Goal: Transaction & Acquisition: Purchase product/service

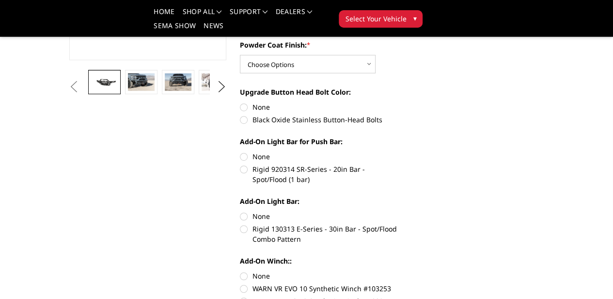
scroll to position [233, 0]
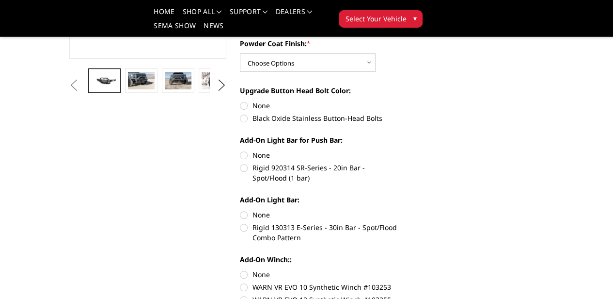
click at [240, 294] on label "WARN VR EVO 12 Synthetic Winch #103255" at bounding box center [319, 299] width 158 height 10
click at [397, 282] on input "WARN VR EVO 12 Synthetic Winch #103255" at bounding box center [397, 282] width 0 height 0
radio input "true"
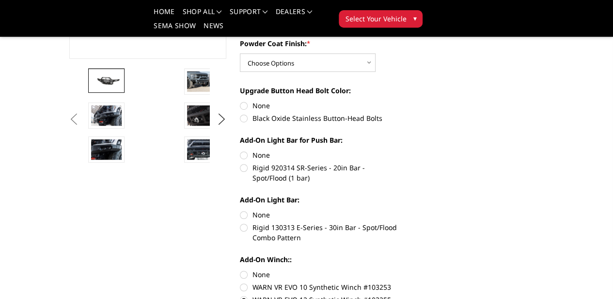
click at [397, 269] on input "WARN VR EVO 10 Synthetic Winch #103253" at bounding box center [397, 269] width 0 height 0
radio input "true"
click at [397, 282] on input "WARN VR EVO 12 Synthetic Winch #103255" at bounding box center [397, 282] width 0 height 0
radio input "true"
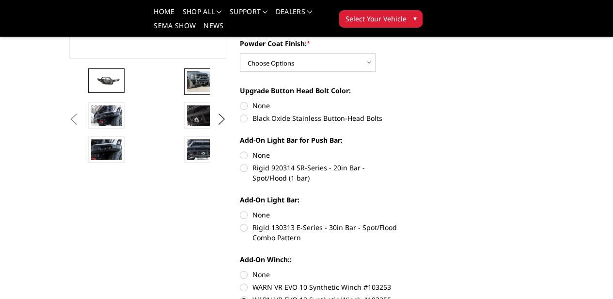
click at [187, 92] on img at bounding box center [202, 81] width 31 height 20
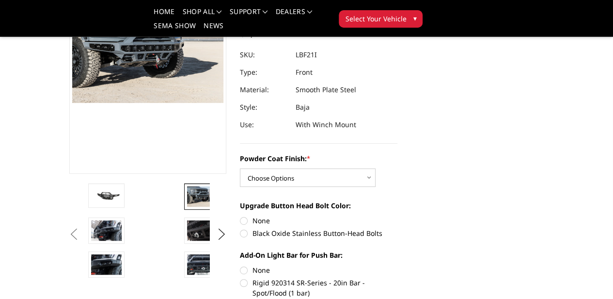
scroll to position [120, 0]
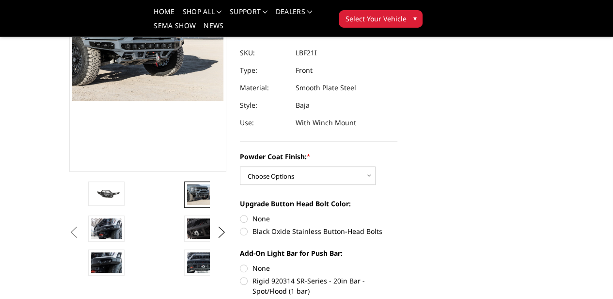
click at [283, 205] on img at bounding box center [298, 194] width 31 height 20
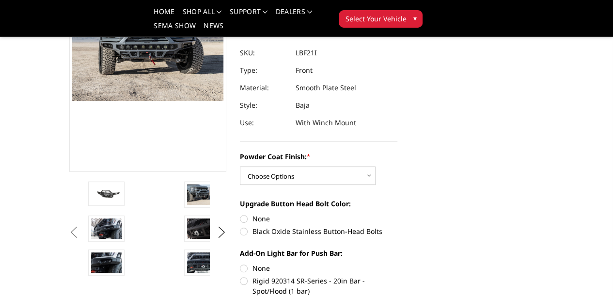
click at [379, 238] on img at bounding box center [394, 228] width 31 height 20
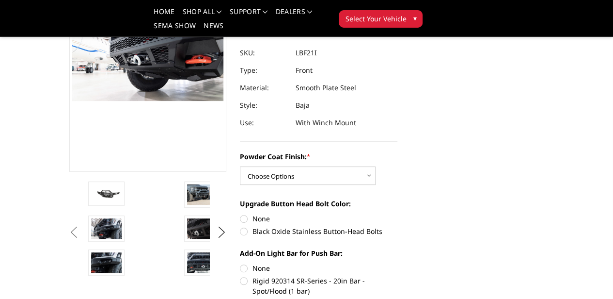
click at [475, 238] on img at bounding box center [490, 228] width 31 height 20
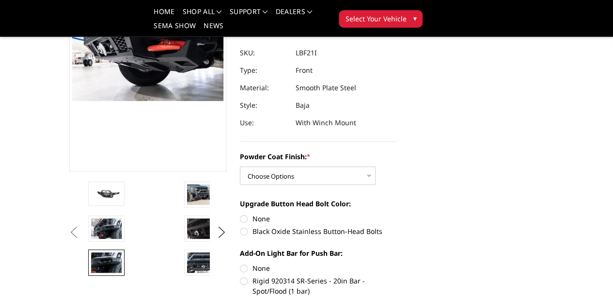
click at [122, 272] on img at bounding box center [106, 262] width 31 height 20
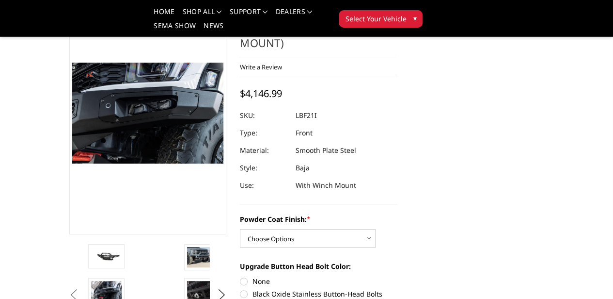
scroll to position [0, 0]
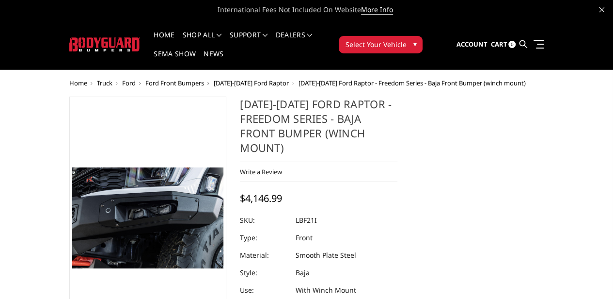
click at [145, 79] on span "Ford Front Bumpers" at bounding box center [174, 83] width 59 height 9
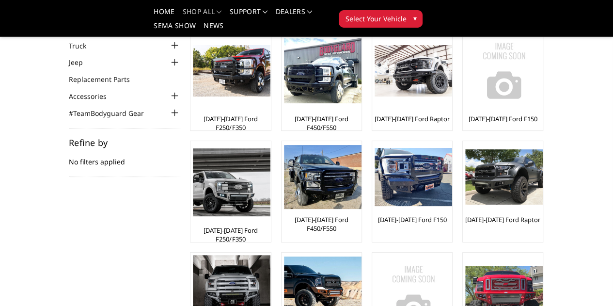
scroll to position [56, 0]
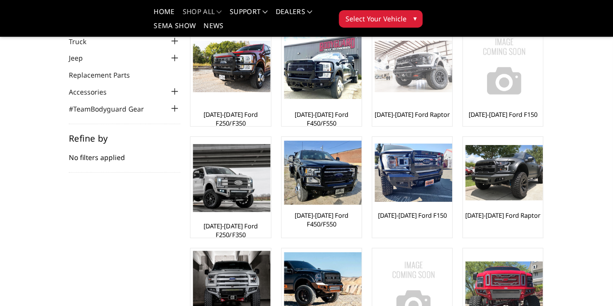
click at [375, 79] on img at bounding box center [414, 67] width 78 height 52
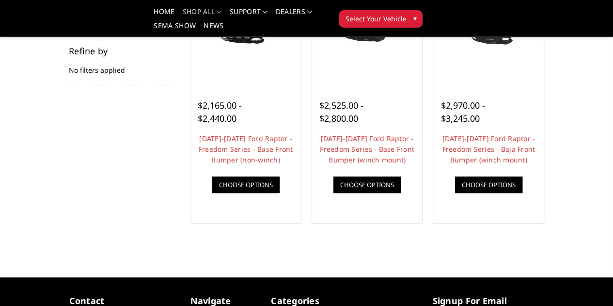
scroll to position [95, 0]
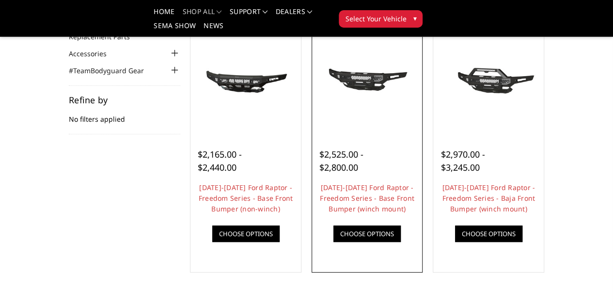
click at [350, 180] on div "$2,525.00 - $2,800.00 [DATE]-[DATE] Ford Raptor - Freedom Series - Base Front B…" at bounding box center [368, 190] width 106 height 114
click at [358, 242] on link "Choose Options" at bounding box center [366, 233] width 67 height 16
